Goal: Find specific page/section: Find specific page/section

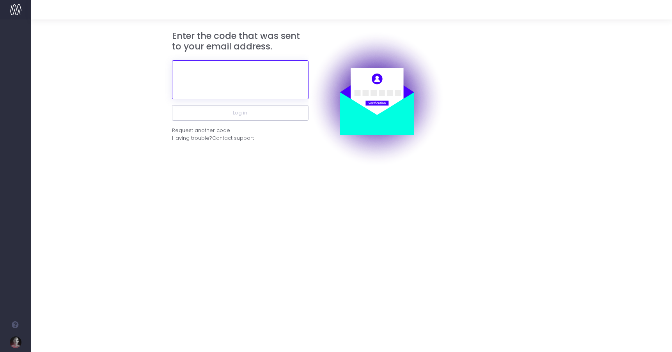
click at [219, 75] on input "text" at bounding box center [240, 79] width 136 height 39
paste input "972839"
type input "972839"
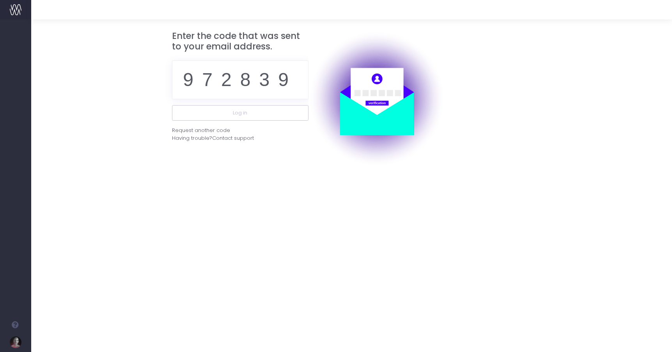
click at [140, 119] on form "Enter the code that was sent to your email address. 972839 Log in Request anoth…" at bounding box center [351, 99] width 618 height 136
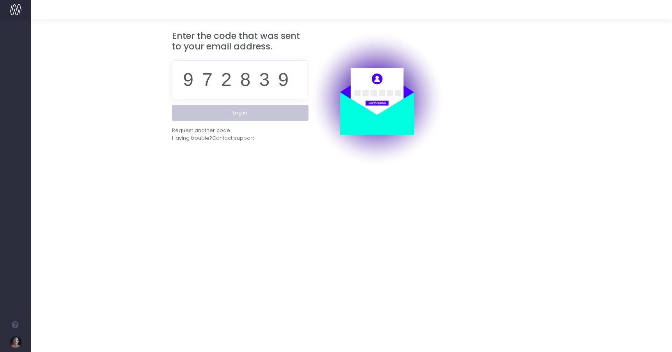
click at [221, 113] on button "Log in" at bounding box center [240, 113] width 136 height 16
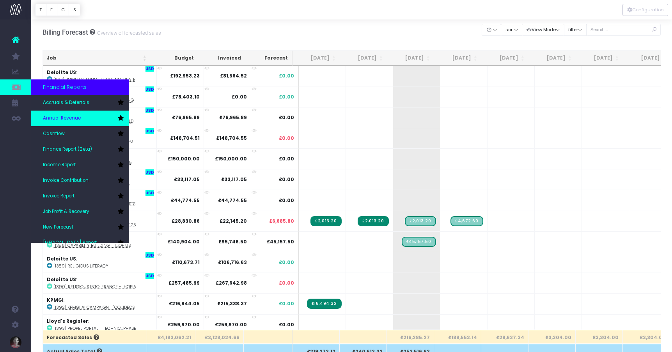
click at [66, 120] on span "Annual Revenue" at bounding box center [62, 118] width 38 height 7
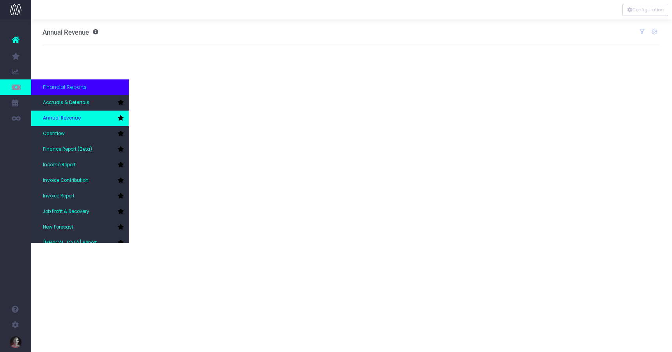
click at [59, 117] on span "Annual Revenue" at bounding box center [62, 118] width 38 height 7
